Goal: Information Seeking & Learning: Learn about a topic

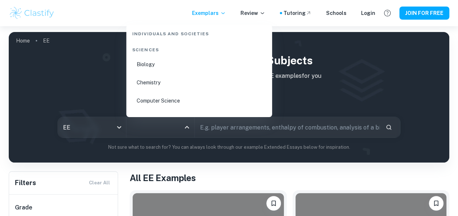
scroll to position [1102, 0]
click at [147, 97] on li "Physics" at bounding box center [199, 100] width 140 height 17
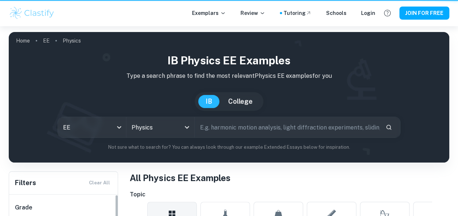
scroll to position [73, 0]
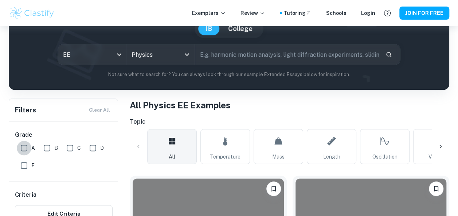
click at [25, 149] on input "A" at bounding box center [24, 148] width 15 height 15
checkbox input "true"
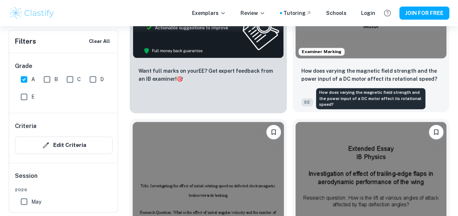
scroll to position [400, 0]
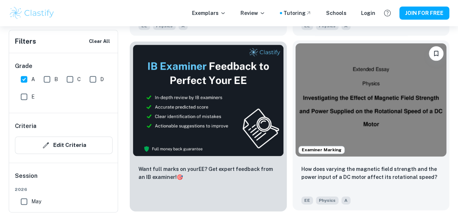
click at [383, 103] on img at bounding box center [370, 99] width 151 height 113
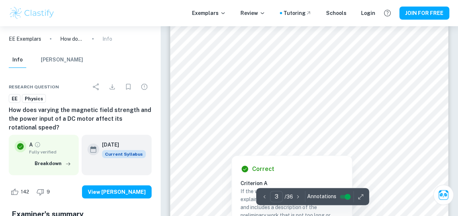
scroll to position [1024, 0]
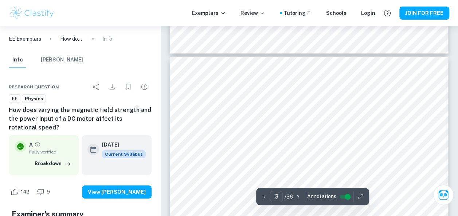
type input "4"
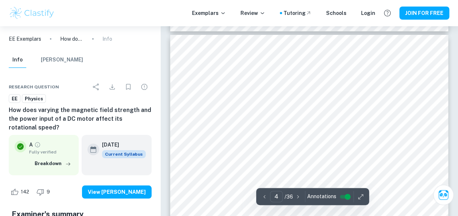
scroll to position [1279, 0]
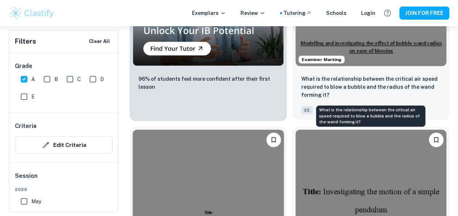
scroll to position [947, 0]
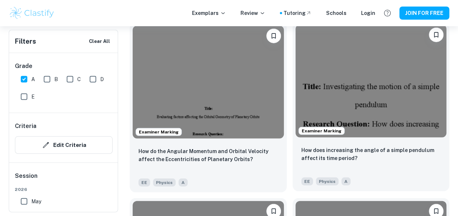
click at [376, 100] on img at bounding box center [370, 81] width 151 height 113
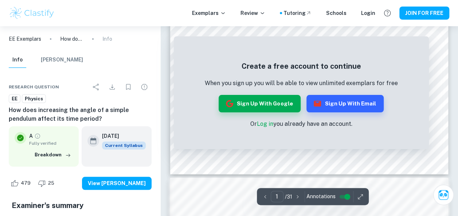
scroll to position [400, 0]
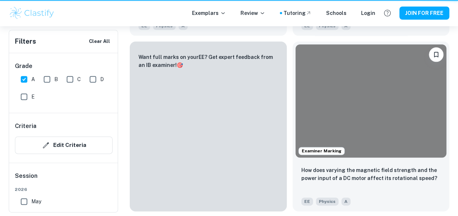
scroll to position [947, 0]
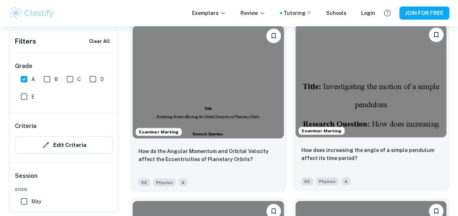
click at [364, 92] on img at bounding box center [370, 81] width 151 height 113
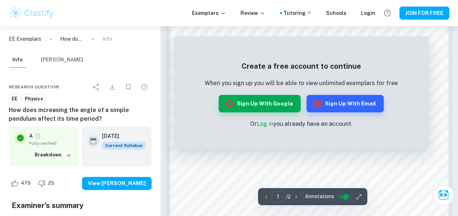
scroll to position [390, 0]
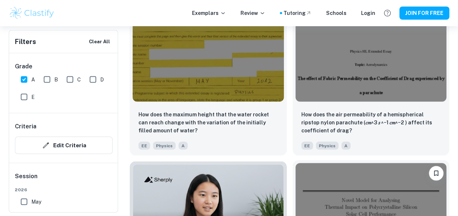
scroll to position [2184, 0]
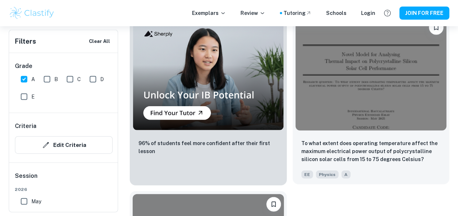
click at [366, 84] on img at bounding box center [370, 73] width 151 height 113
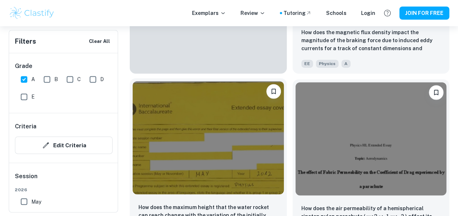
scroll to position [1896, 0]
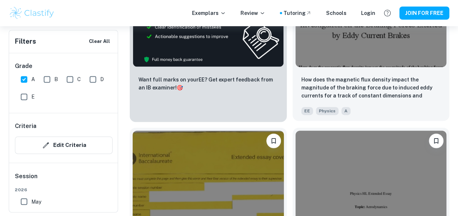
click at [367, 46] on img at bounding box center [370, 10] width 151 height 113
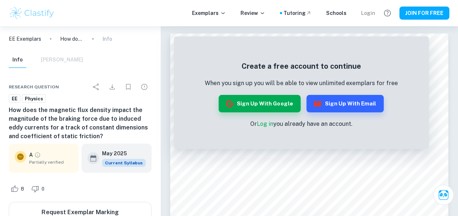
click at [363, 13] on div "Login" at bounding box center [368, 13] width 14 height 8
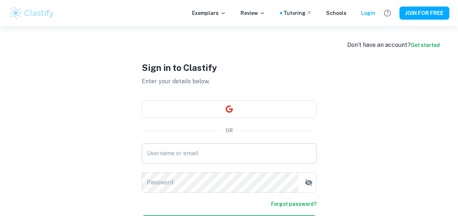
click at [192, 159] on input "Username or email" at bounding box center [229, 153] width 175 height 20
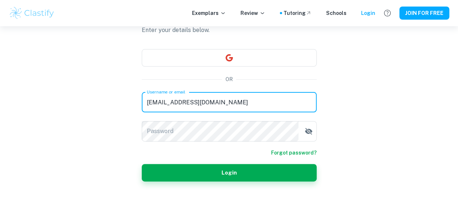
scroll to position [52, 0]
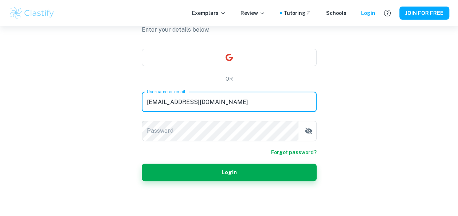
type input "[EMAIL_ADDRESS][DOMAIN_NAME]"
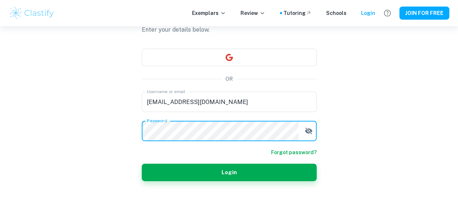
click at [142, 164] on button "Login" at bounding box center [229, 172] width 175 height 17
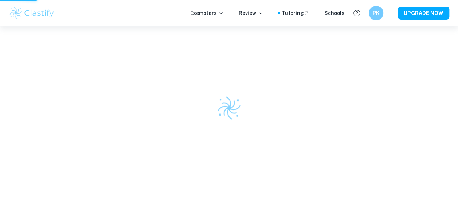
scroll to position [26, 0]
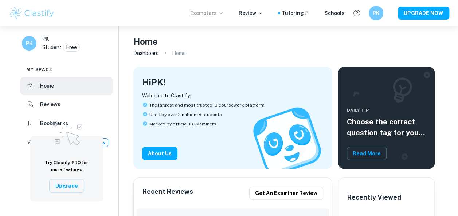
click at [221, 14] on p "Exemplars" at bounding box center [207, 13] width 34 height 8
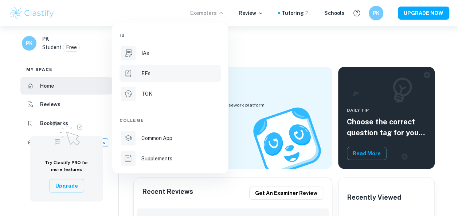
click at [151, 72] on div "EEs" at bounding box center [180, 74] width 78 height 8
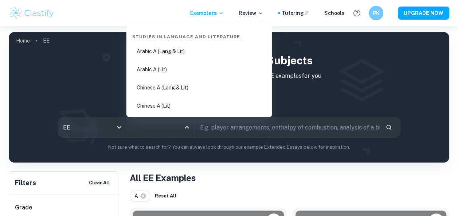
click at [169, 129] on input "All Subjects" at bounding box center [155, 128] width 51 height 14
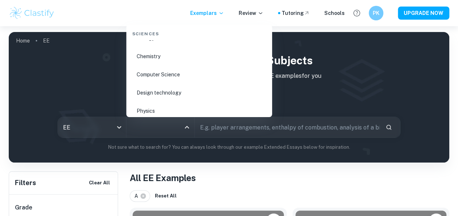
scroll to position [1129, 0]
click at [155, 76] on li "Physics" at bounding box center [199, 74] width 140 height 17
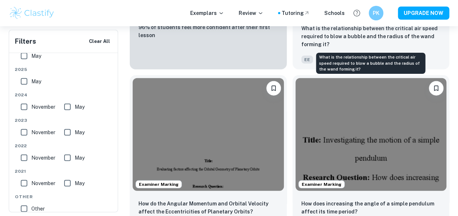
scroll to position [910, 0]
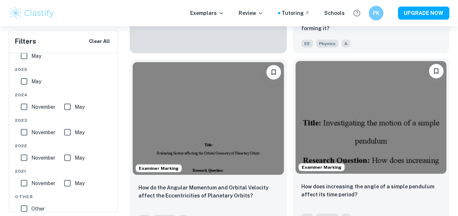
click at [359, 129] on img at bounding box center [370, 117] width 151 height 113
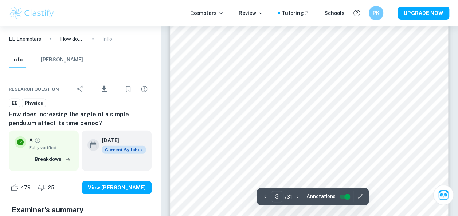
scroll to position [983, 0]
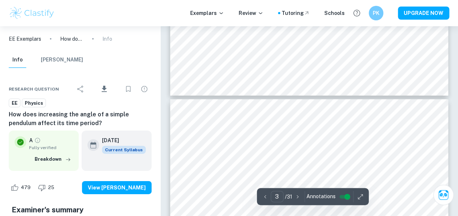
type input "4"
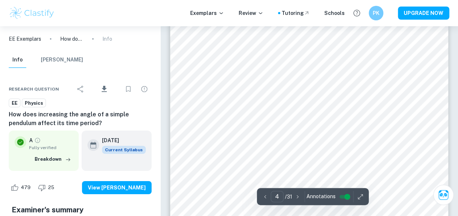
scroll to position [1201, 0]
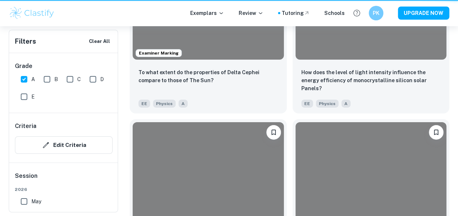
scroll to position [910, 0]
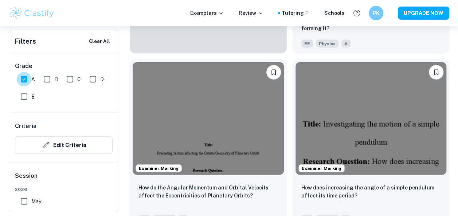
click at [23, 80] on input "A" at bounding box center [24, 79] width 15 height 15
checkbox input "false"
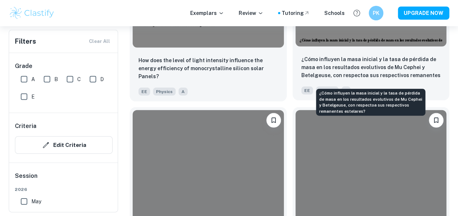
scroll to position [2495, 0]
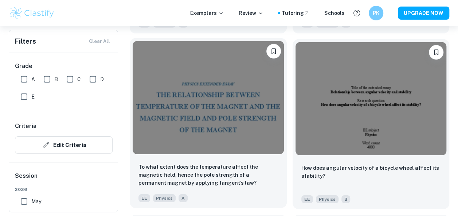
click at [244, 129] on img at bounding box center [208, 97] width 151 height 113
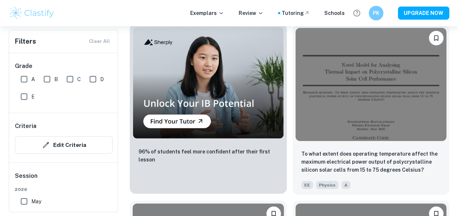
scroll to position [5043, 0]
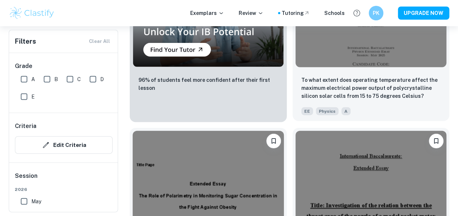
click at [358, 56] on img at bounding box center [370, 10] width 151 height 113
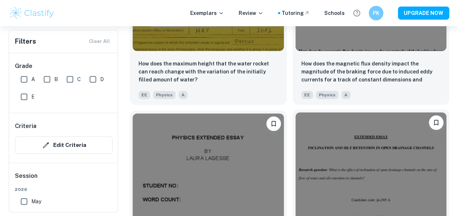
scroll to position [5738, 0]
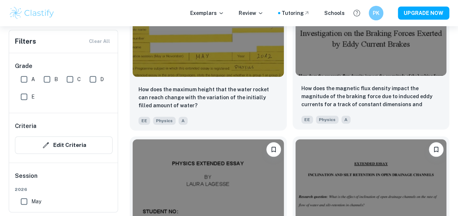
click at [341, 64] on img at bounding box center [370, 19] width 151 height 113
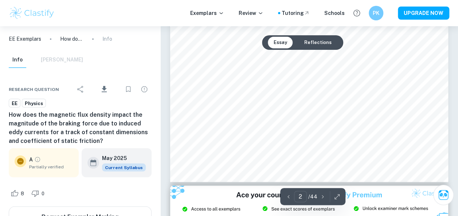
scroll to position [364, 0]
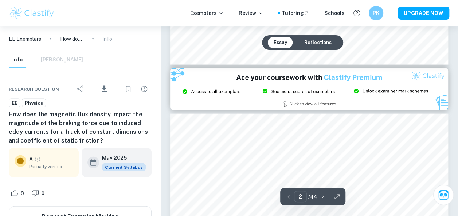
type input "3"
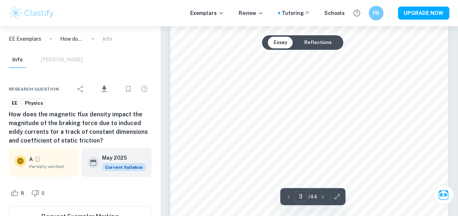
scroll to position [1019, 0]
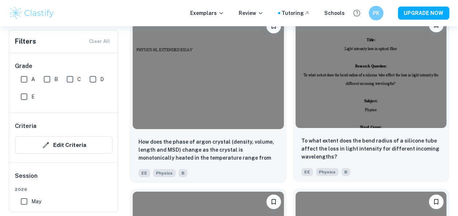
scroll to position [3854, 0]
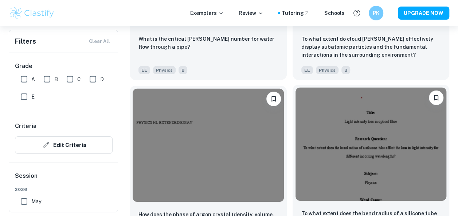
click at [378, 143] on img at bounding box center [370, 144] width 151 height 113
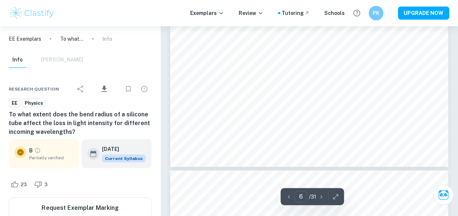
scroll to position [2075, 0]
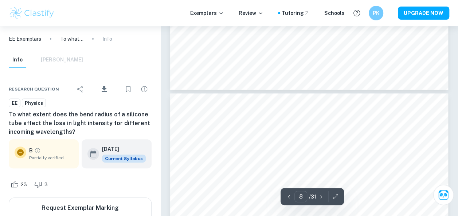
type input "7"
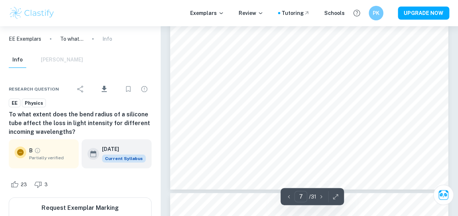
scroll to position [2621, 0]
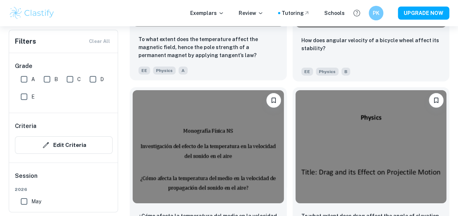
scroll to position [2544, 0]
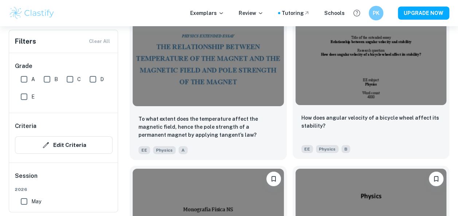
click at [335, 95] on img at bounding box center [370, 48] width 151 height 113
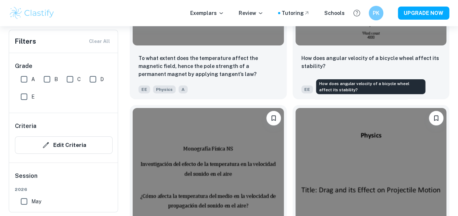
scroll to position [2653, 0]
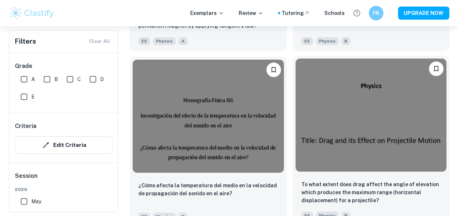
click at [348, 127] on img at bounding box center [370, 115] width 151 height 113
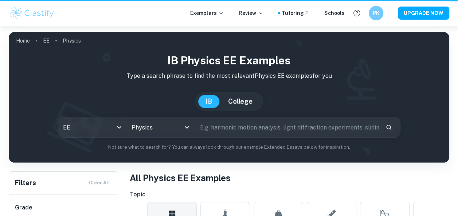
scroll to position [2653, 0]
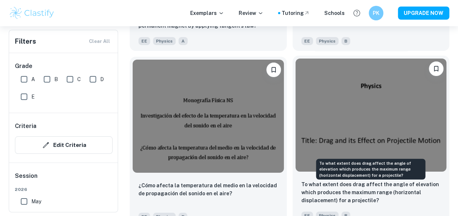
click at [328, 194] on p "To what extent does drag affect the angle of elevation which produces the maxim…" at bounding box center [370, 193] width 139 height 24
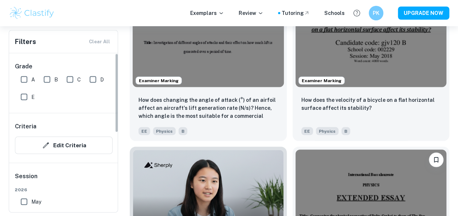
scroll to position [2034, 0]
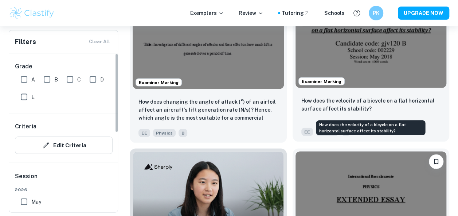
click at [357, 109] on p "How does the velocity of a bicycle on a flat horizontal surface affect its stab…" at bounding box center [370, 104] width 139 height 16
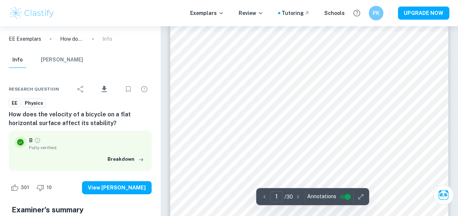
scroll to position [36, 0]
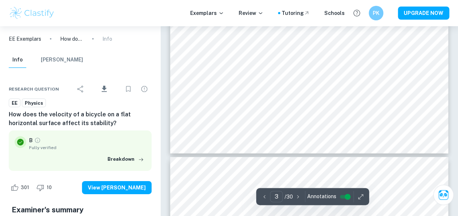
type input "4"
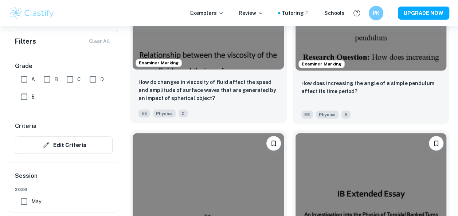
scroll to position [1524, 0]
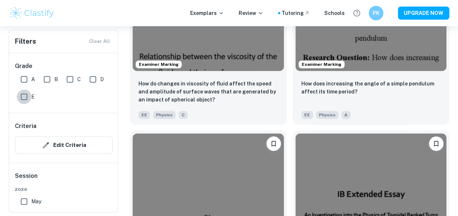
click at [25, 96] on input "E" at bounding box center [24, 97] width 15 height 15
checkbox input "true"
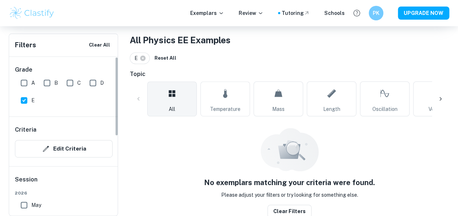
scroll to position [139, 0]
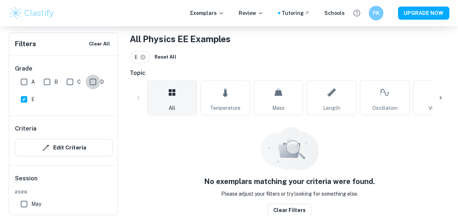
click at [92, 82] on input "D" at bounding box center [93, 82] width 15 height 15
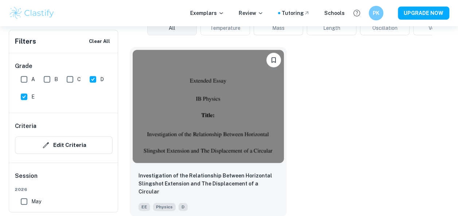
scroll to position [220, 0]
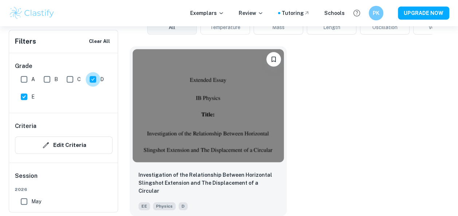
click at [93, 76] on input "D" at bounding box center [93, 79] width 15 height 15
checkbox input "false"
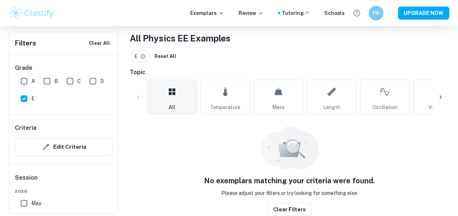
scroll to position [139, 0]
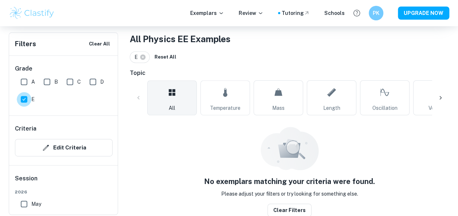
click at [22, 99] on input "E" at bounding box center [24, 99] width 15 height 15
checkbox input "false"
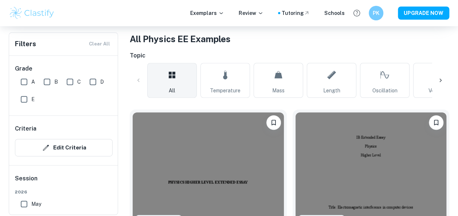
drag, startPoint x: 91, startPoint y: 80, endPoint x: 154, endPoint y: 117, distance: 72.6
click at [91, 82] on input "D" at bounding box center [93, 82] width 15 height 15
checkbox input "true"
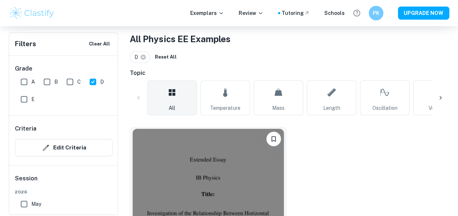
click at [201, 162] on img at bounding box center [208, 185] width 151 height 113
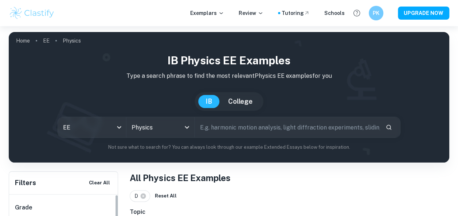
scroll to position [139, 0]
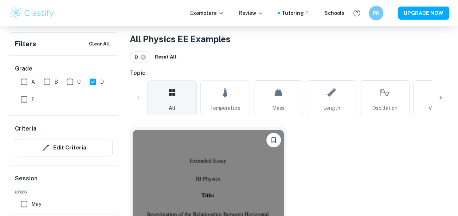
click at [92, 79] on input "D" at bounding box center [93, 82] width 15 height 15
checkbox input "false"
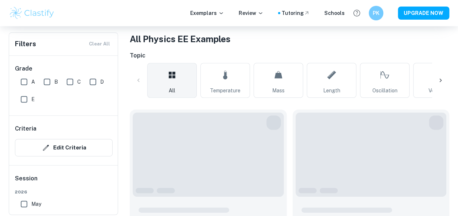
click at [26, 80] on input "A" at bounding box center [24, 82] width 15 height 15
checkbox input "true"
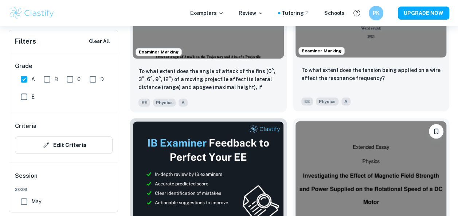
scroll to position [285, 0]
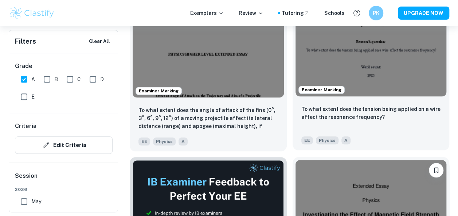
click at [348, 66] on img at bounding box center [370, 39] width 151 height 113
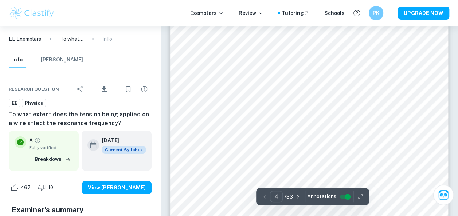
scroll to position [1347, 0]
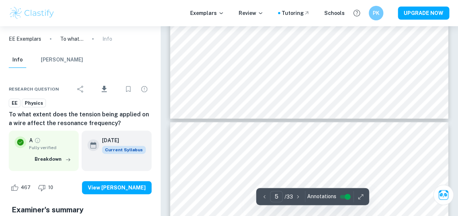
type input "4"
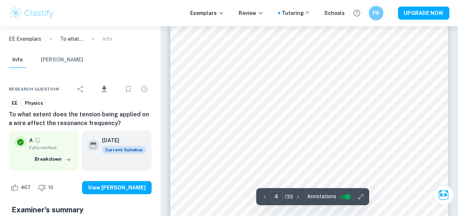
scroll to position [1274, 0]
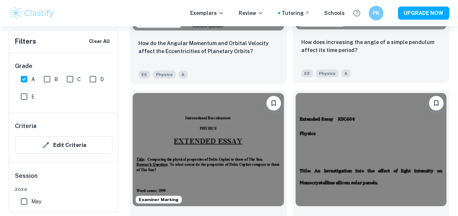
scroll to position [1122, 0]
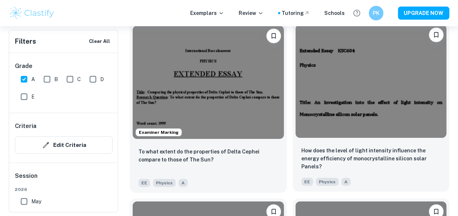
click at [388, 95] on img at bounding box center [370, 81] width 151 height 113
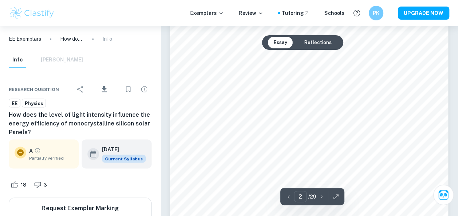
scroll to position [765, 0]
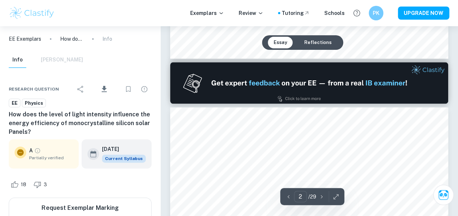
type input "1"
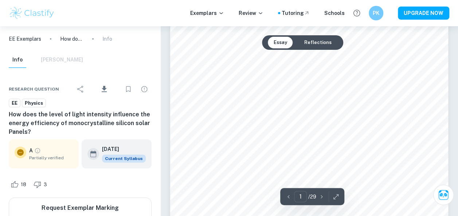
scroll to position [0, 0]
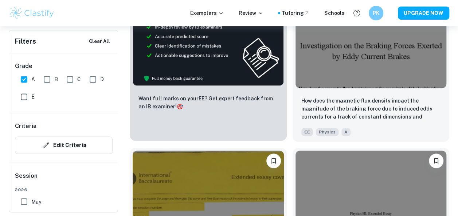
scroll to position [1887, 0]
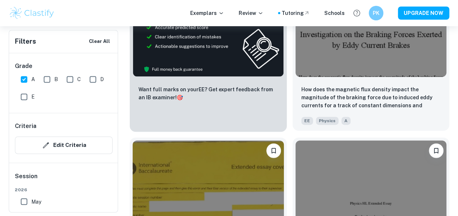
click at [363, 63] on img at bounding box center [370, 20] width 151 height 113
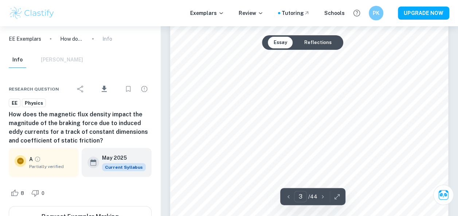
scroll to position [983, 0]
type input "4"
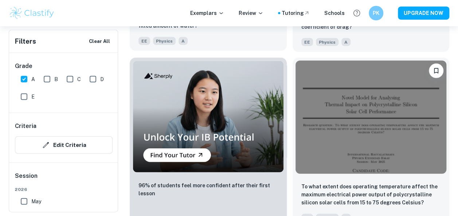
scroll to position [2072, 0]
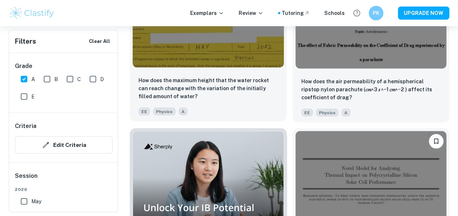
click at [208, 58] on img at bounding box center [208, 10] width 151 height 113
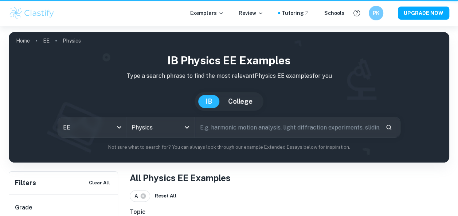
scroll to position [2072, 0]
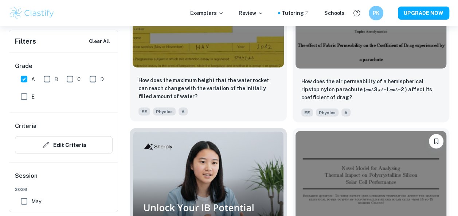
click at [234, 44] on img at bounding box center [208, 10] width 151 height 113
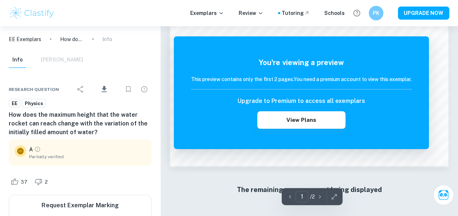
scroll to position [657, 0]
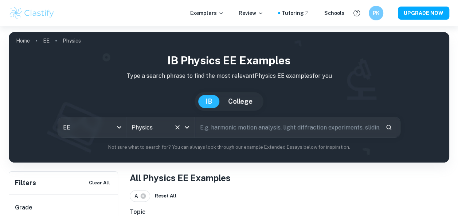
click at [188, 126] on icon "Open" at bounding box center [187, 127] width 4 height 3
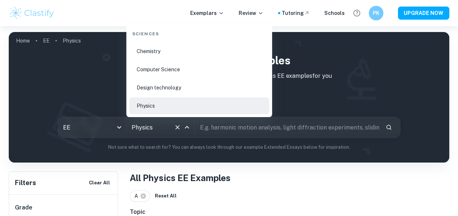
scroll to position [1134, 0]
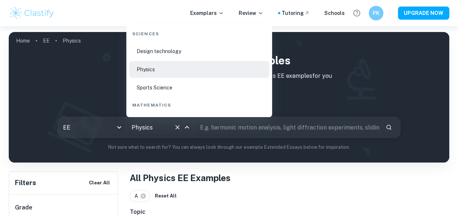
click at [171, 50] on li "Design technology" at bounding box center [199, 51] width 140 height 17
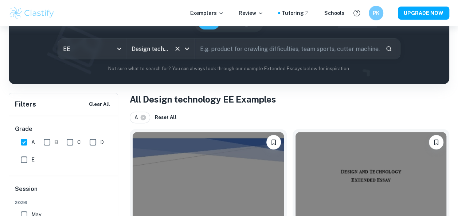
scroll to position [41, 0]
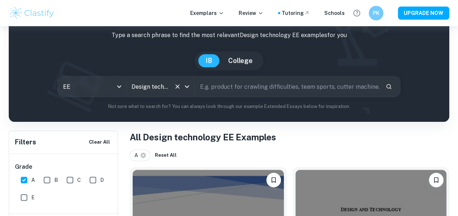
click at [180, 91] on div at bounding box center [181, 87] width 19 height 10
click at [185, 87] on icon "Open" at bounding box center [186, 86] width 9 height 9
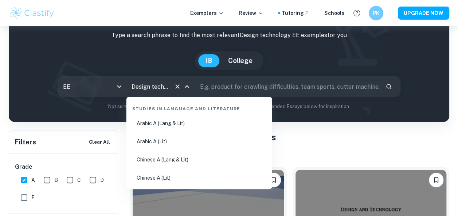
scroll to position [1079, 0]
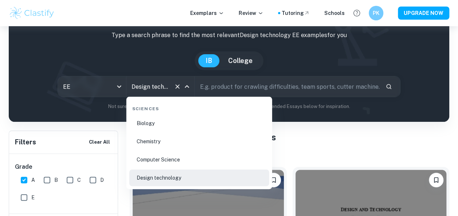
click at [161, 157] on li "Computer Science" at bounding box center [199, 159] width 140 height 17
type input "Computer Science"
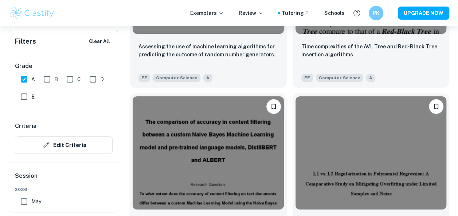
scroll to position [1382, 0]
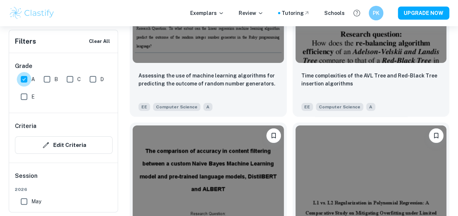
click at [24, 78] on input "A" at bounding box center [24, 79] width 15 height 15
checkbox input "false"
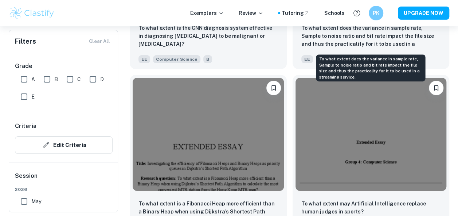
scroll to position [1309, 0]
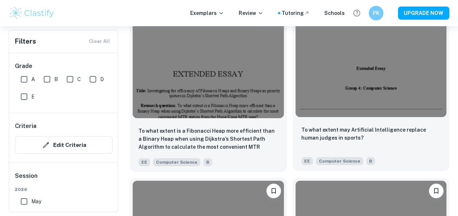
click at [398, 93] on img at bounding box center [370, 60] width 151 height 113
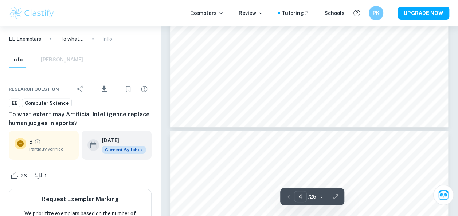
scroll to position [1129, 0]
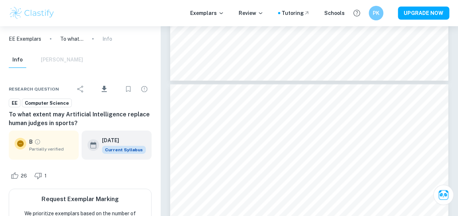
type input "3"
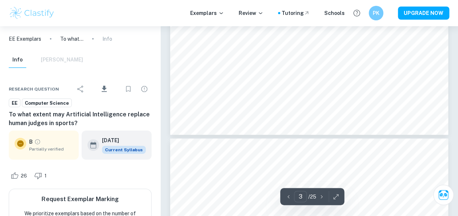
scroll to position [983, 0]
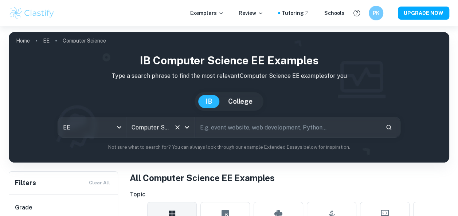
click at [170, 131] on div "Computer Science All Subjects" at bounding box center [160, 127] width 68 height 20
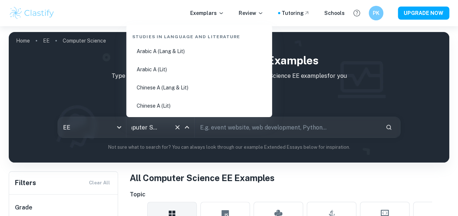
scroll to position [1061, 0]
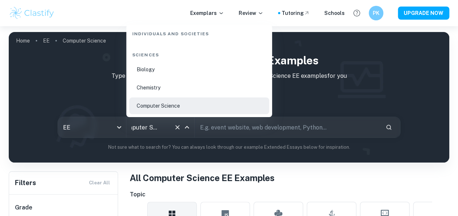
click at [157, 86] on li "Chemistry" at bounding box center [199, 87] width 140 height 17
type input "Chemistry"
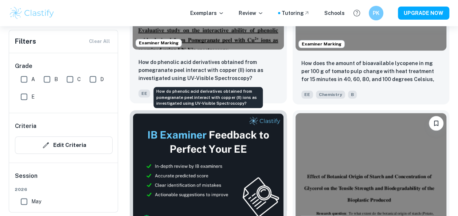
scroll to position [255, 0]
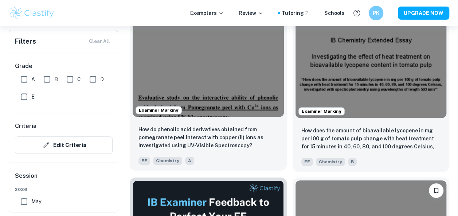
click at [217, 82] on img at bounding box center [208, 60] width 151 height 113
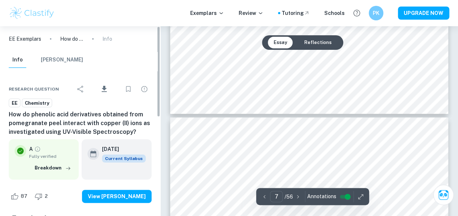
scroll to position [2730, 0]
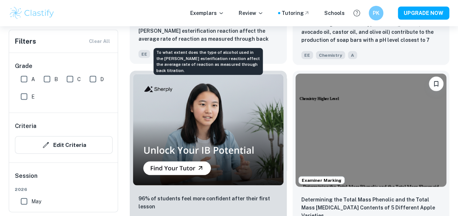
scroll to position [765, 0]
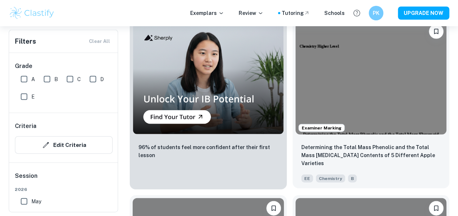
click at [408, 92] on img at bounding box center [370, 77] width 151 height 113
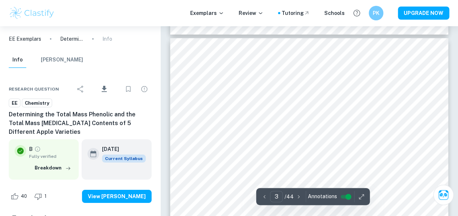
scroll to position [1092, 0]
type input "2"
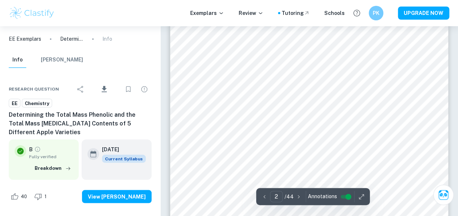
scroll to position [400, 0]
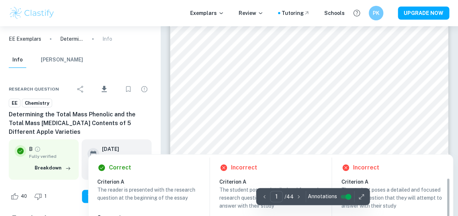
scroll to position [939, 0]
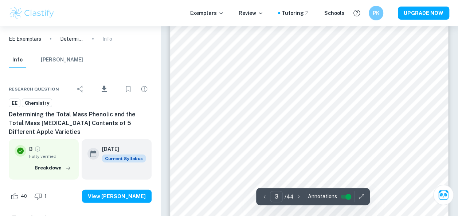
type input "3"
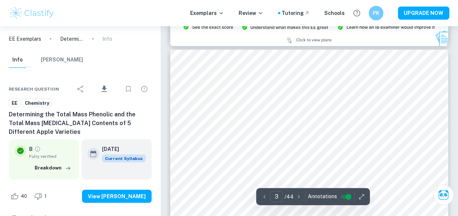
scroll to position [866, 0]
